Goal: Task Accomplishment & Management: Use online tool/utility

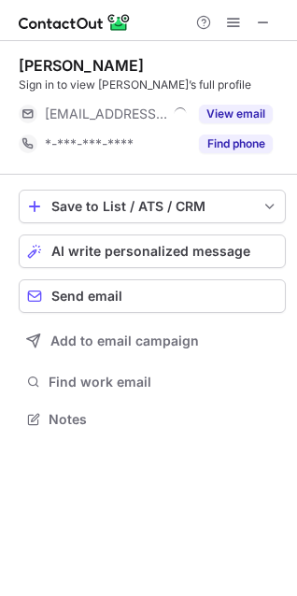
scroll to position [406, 297]
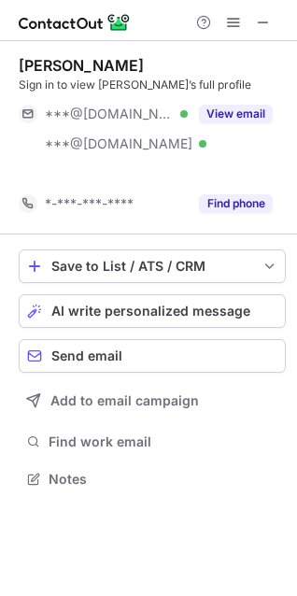
scroll to position [436, 297]
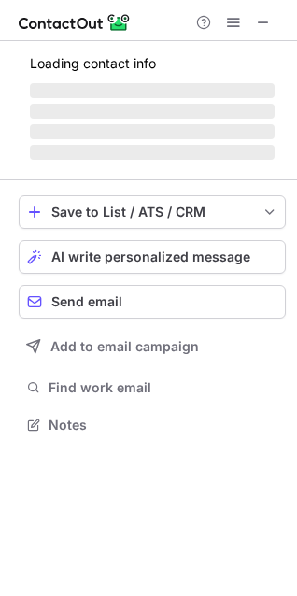
scroll to position [436, 297]
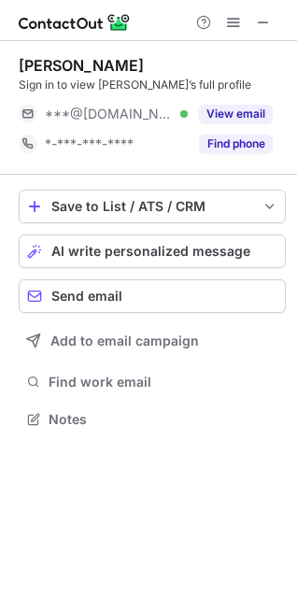
scroll to position [406, 297]
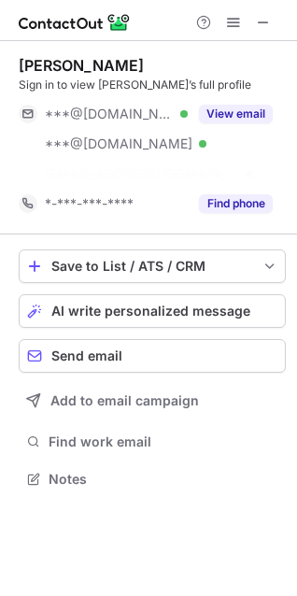
scroll to position [436, 297]
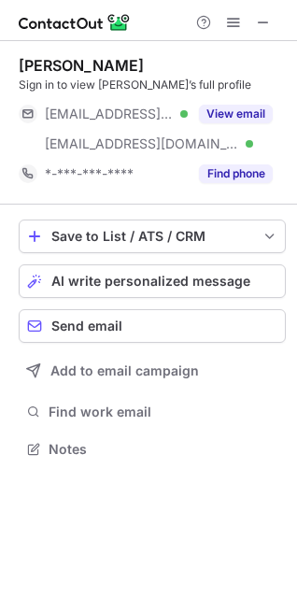
scroll to position [436, 297]
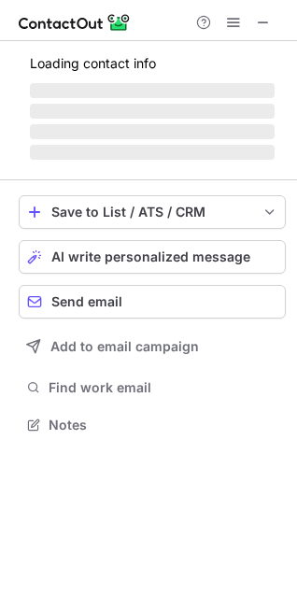
scroll to position [406, 297]
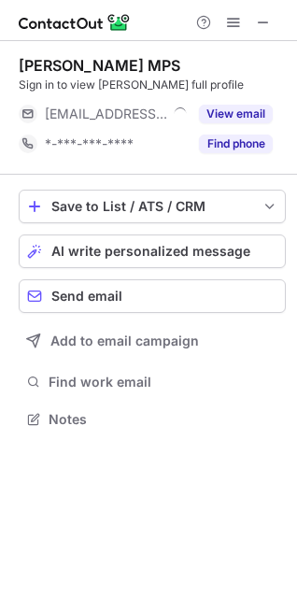
scroll to position [406, 297]
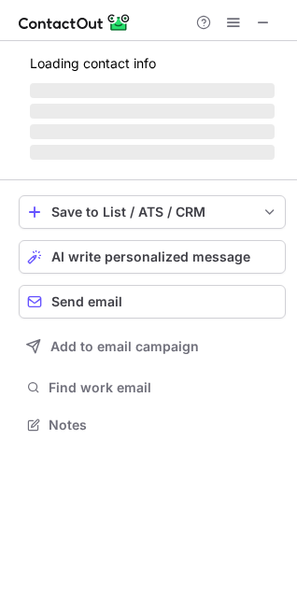
scroll to position [406, 297]
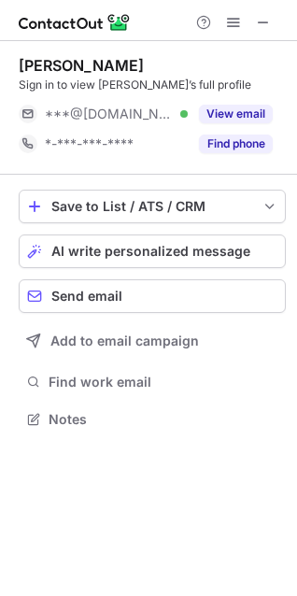
scroll to position [406, 297]
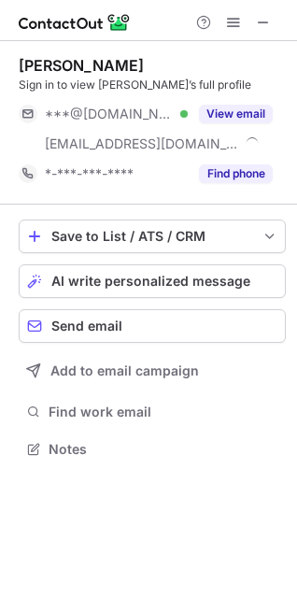
scroll to position [436, 297]
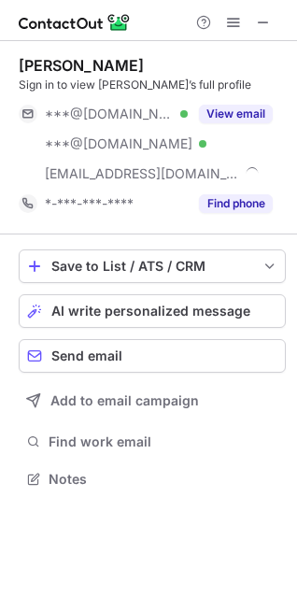
scroll to position [466, 297]
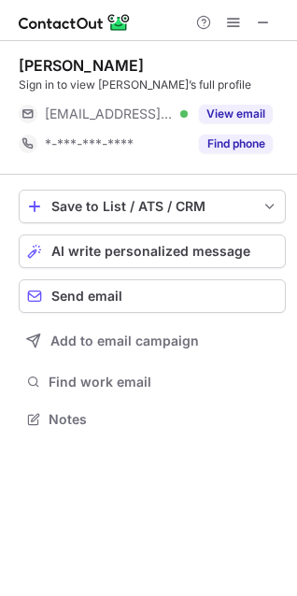
scroll to position [406, 297]
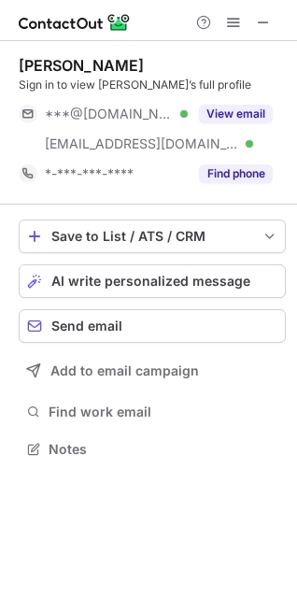
scroll to position [436, 297]
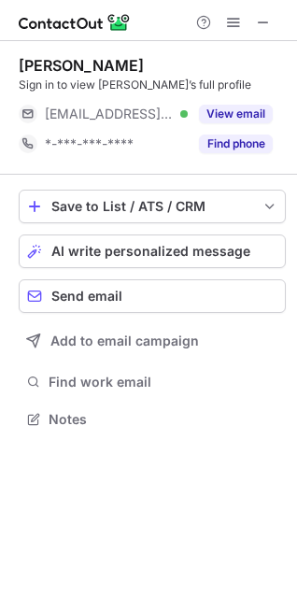
scroll to position [406, 297]
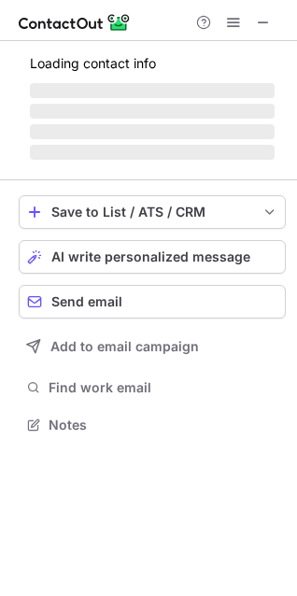
scroll to position [436, 297]
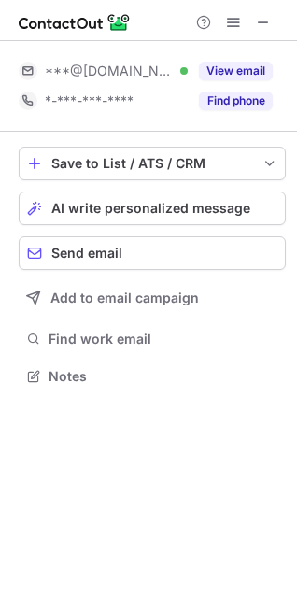
scroll to position [363, 297]
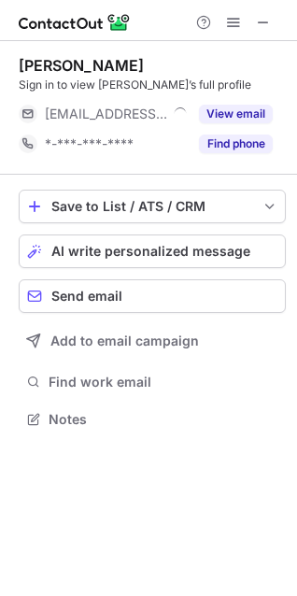
scroll to position [406, 297]
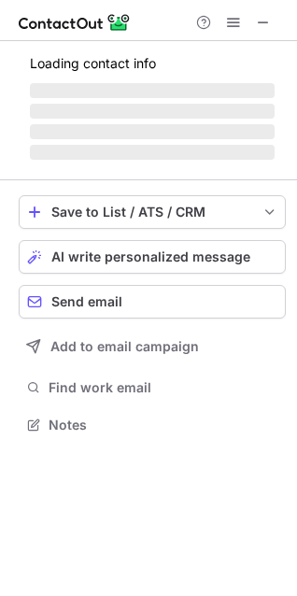
scroll to position [436, 297]
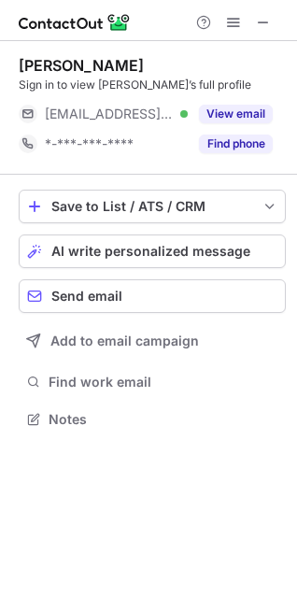
scroll to position [406, 297]
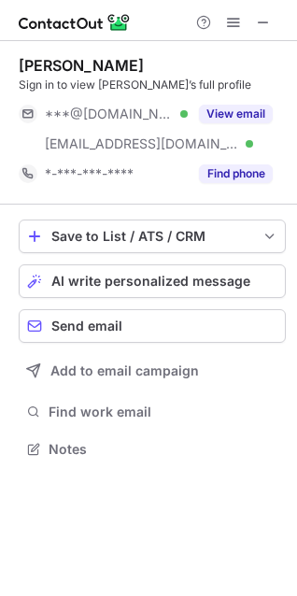
scroll to position [436, 297]
